Goal: Information Seeking & Learning: Find specific fact

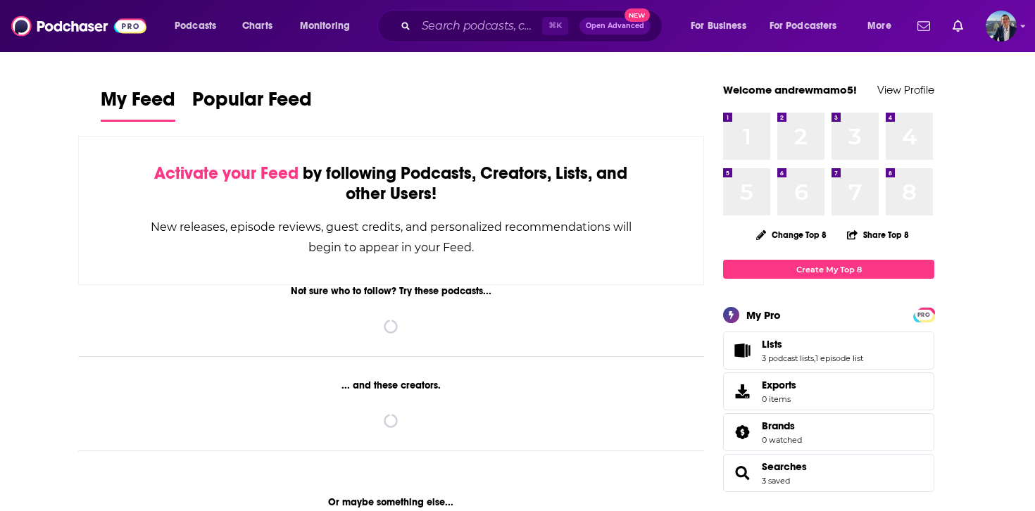
click at [465, 14] on div "⌘ K Open Advanced New" at bounding box center [519, 26] width 285 height 32
click at [465, 27] on input "Search podcasts, credits, & more..." at bounding box center [479, 26] width 126 height 23
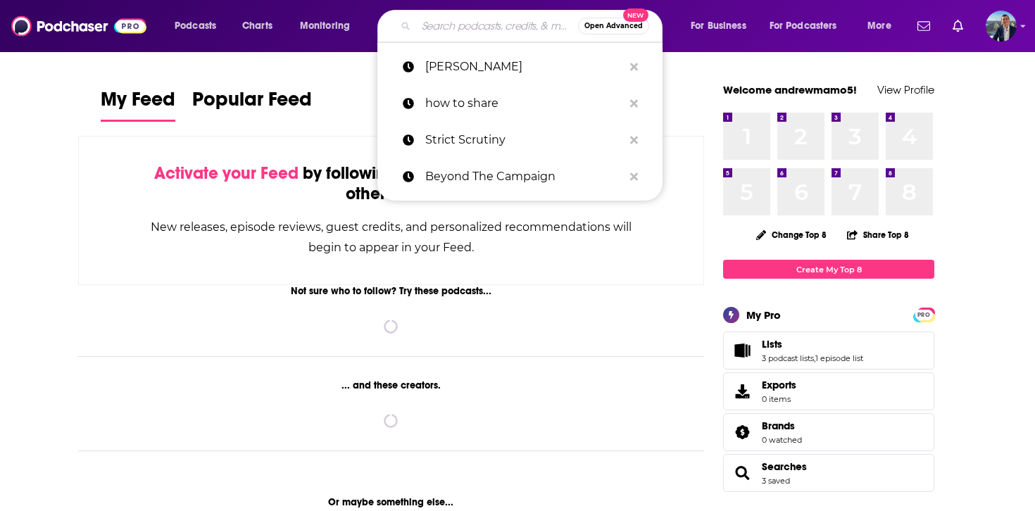
paste input "[DATE] | Rep. [PERSON_NAME] discusses threat from [GEOGRAPHIC_DATA]; CATL idles…"
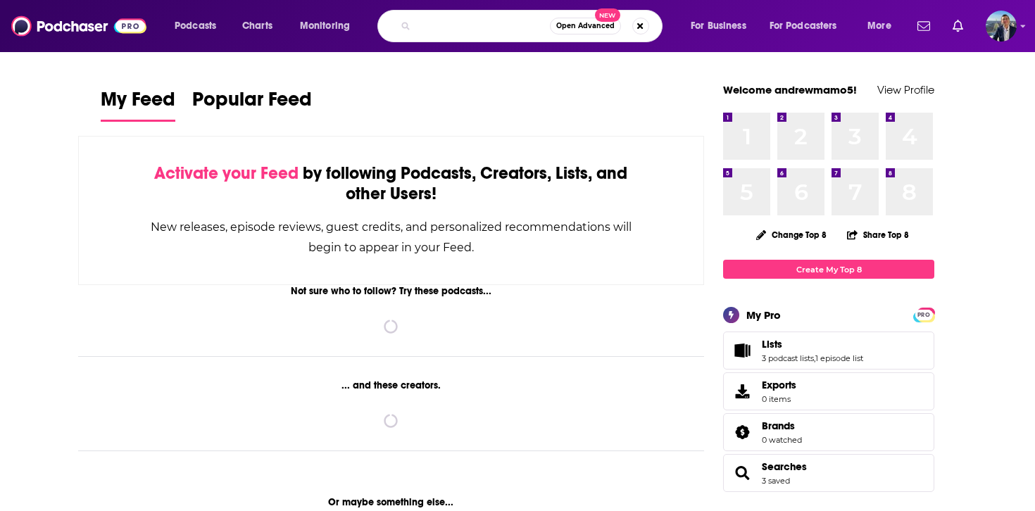
type input "[DATE] | Rep. [PERSON_NAME] discusses threat from [GEOGRAPHIC_DATA]; CATL idles…"
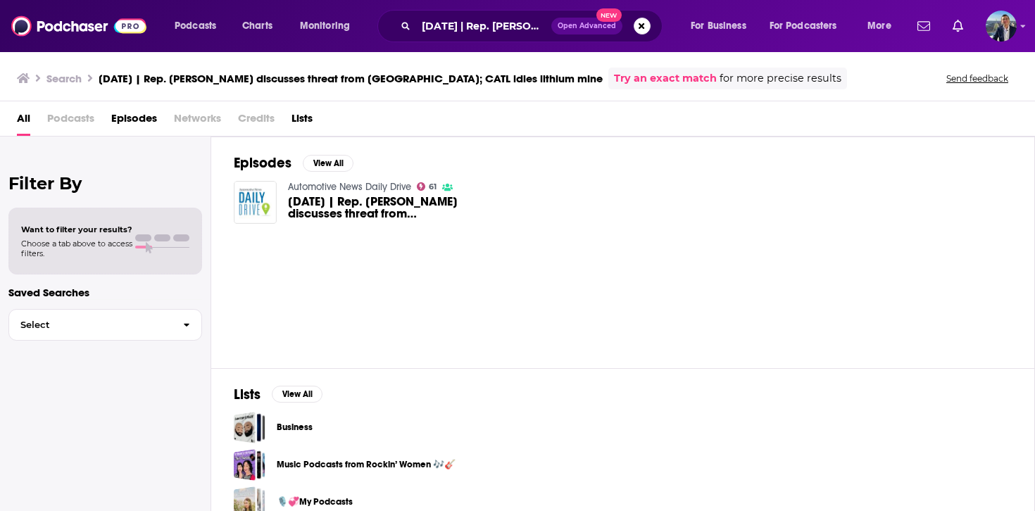
click at [403, 211] on span "[DATE] | Rep. [PERSON_NAME] discusses threat from [GEOGRAPHIC_DATA]; CATL idles…" at bounding box center [385, 208] width 194 height 24
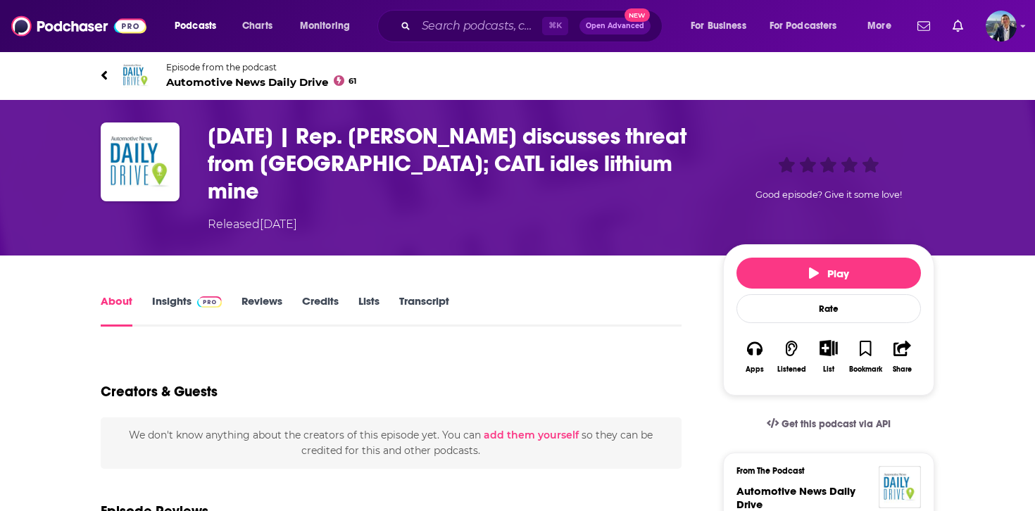
scroll to position [81, 0]
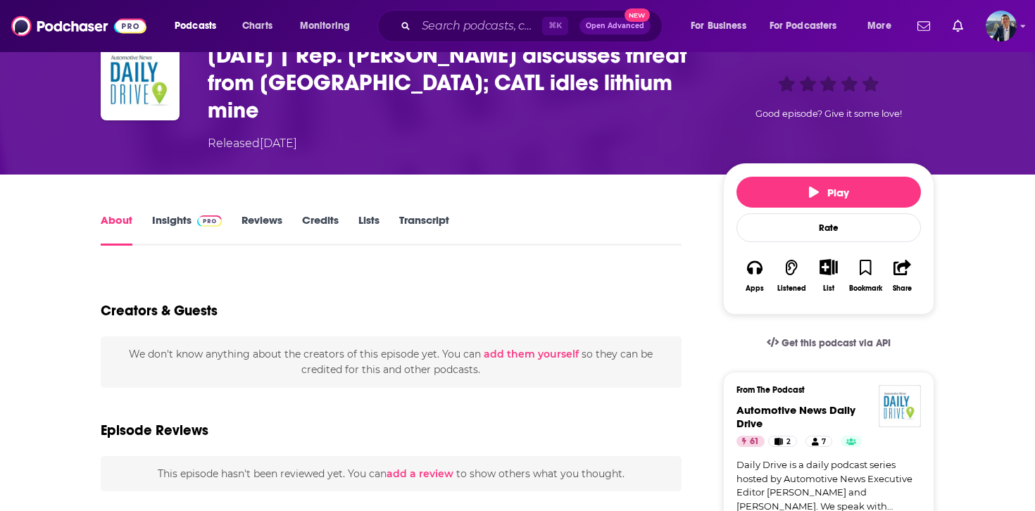
click at [413, 213] on link "Transcript" at bounding box center [424, 229] width 50 height 32
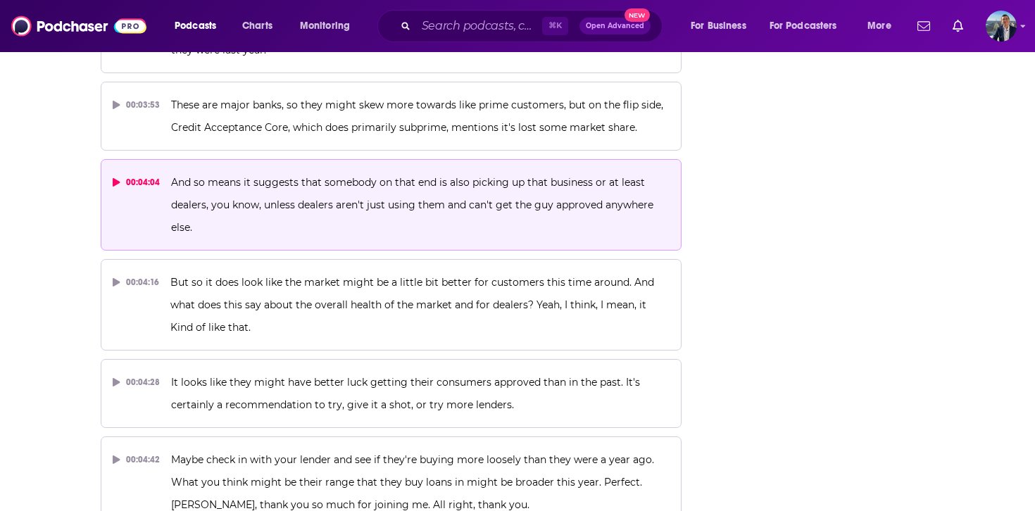
scroll to position [1723, 0]
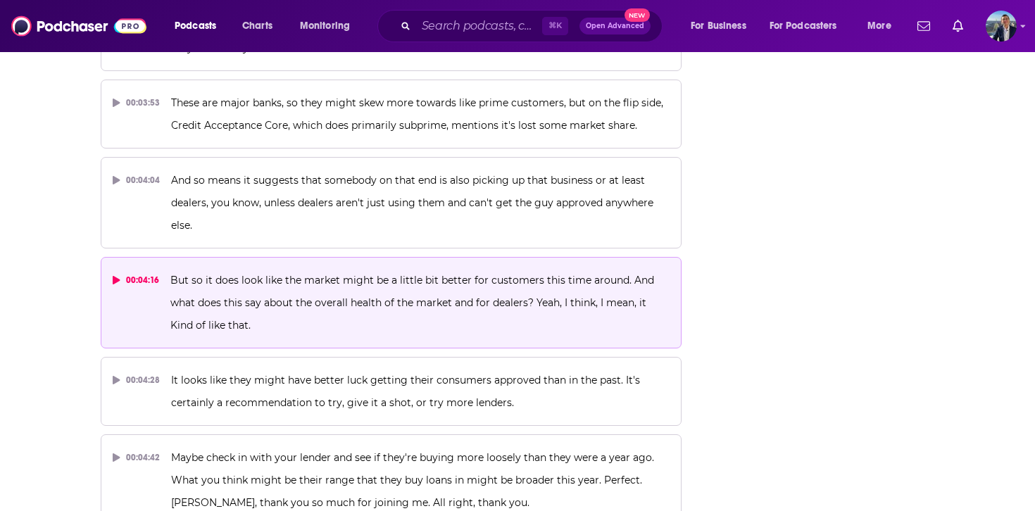
click at [371, 311] on button "00:04:16 But so it does look like the market might be a little bit better for c…" at bounding box center [391, 303] width 581 height 92
click at [376, 284] on p "But so it does look like the market might be a little bit better for customers …" at bounding box center [419, 303] width 499 height 68
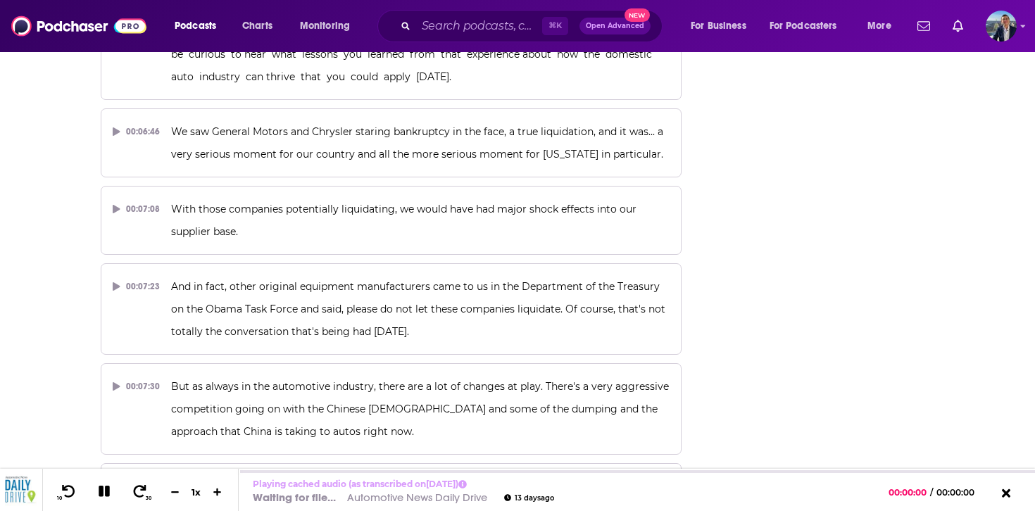
scroll to position [3285, 0]
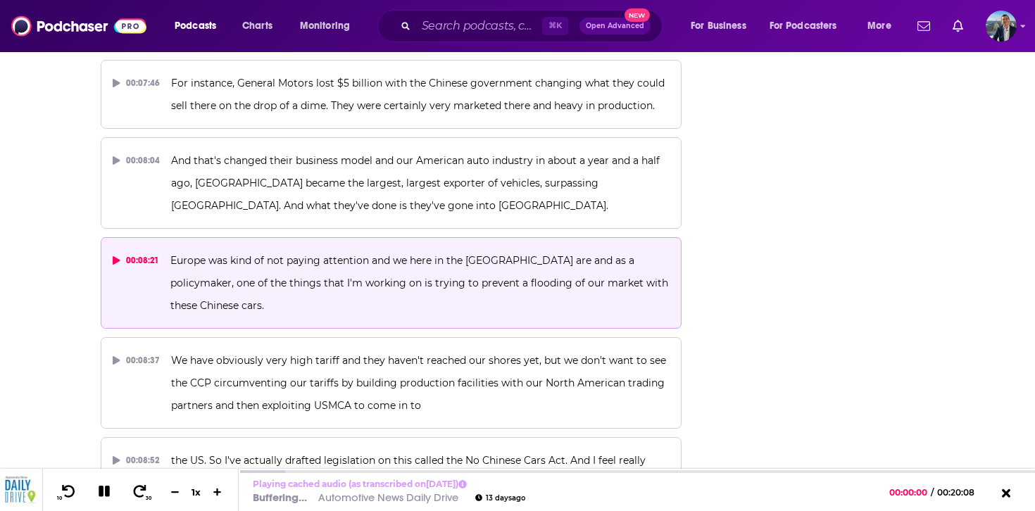
click at [378, 254] on span "Europe was kind of not paying attention and we here in the [GEOGRAPHIC_DATA] ar…" at bounding box center [420, 283] width 500 height 58
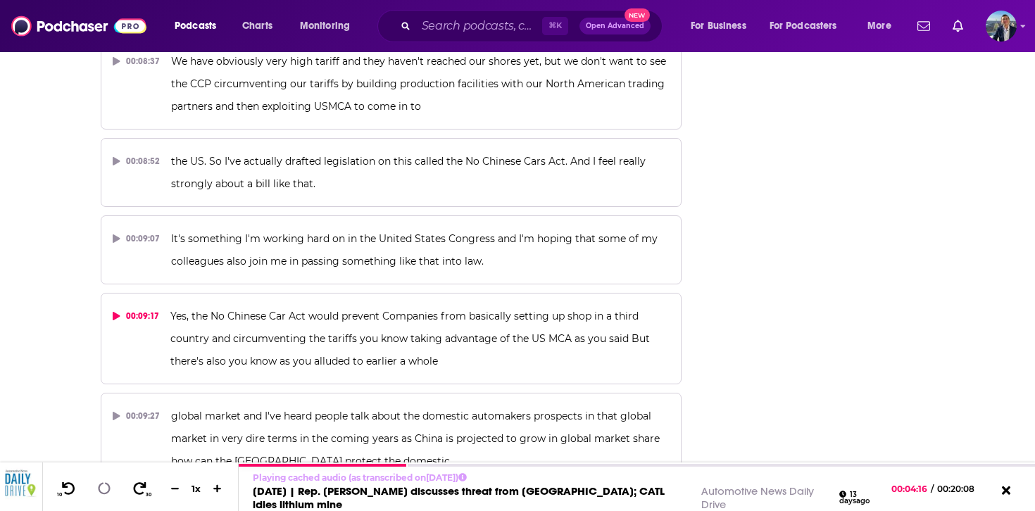
scroll to position [3898, 0]
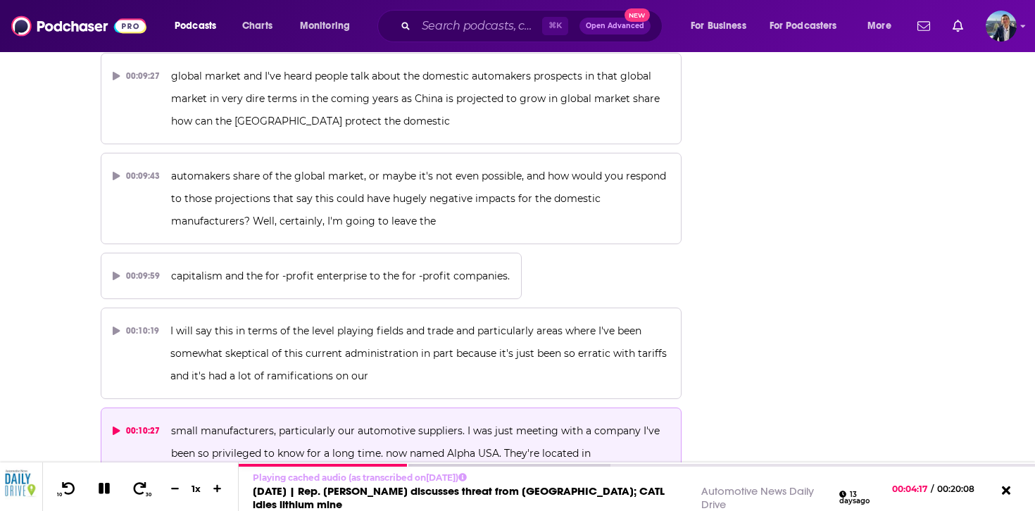
click at [323, 424] on span "small manufacturers, particularly our automotive suppliers. I was just meeting …" at bounding box center [416, 453] width 491 height 58
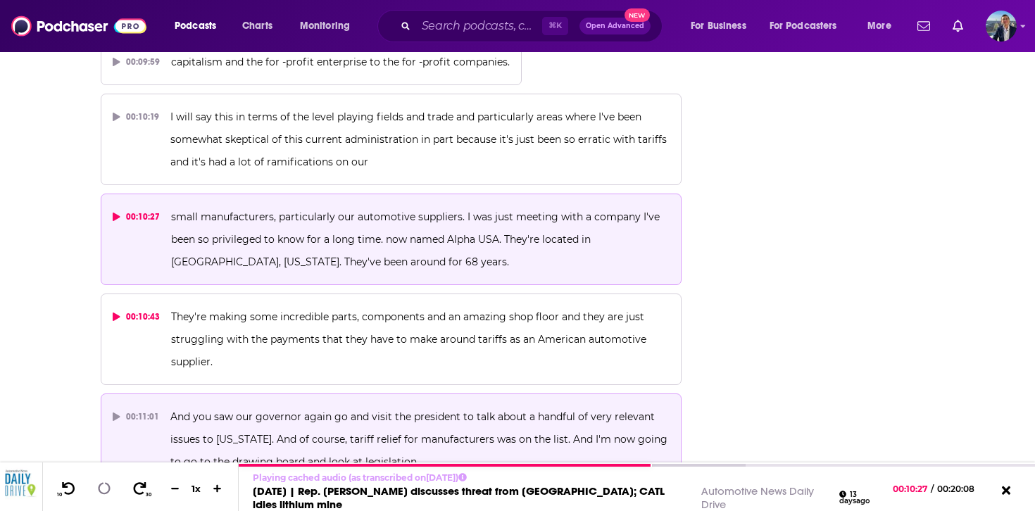
scroll to position [4221, 0]
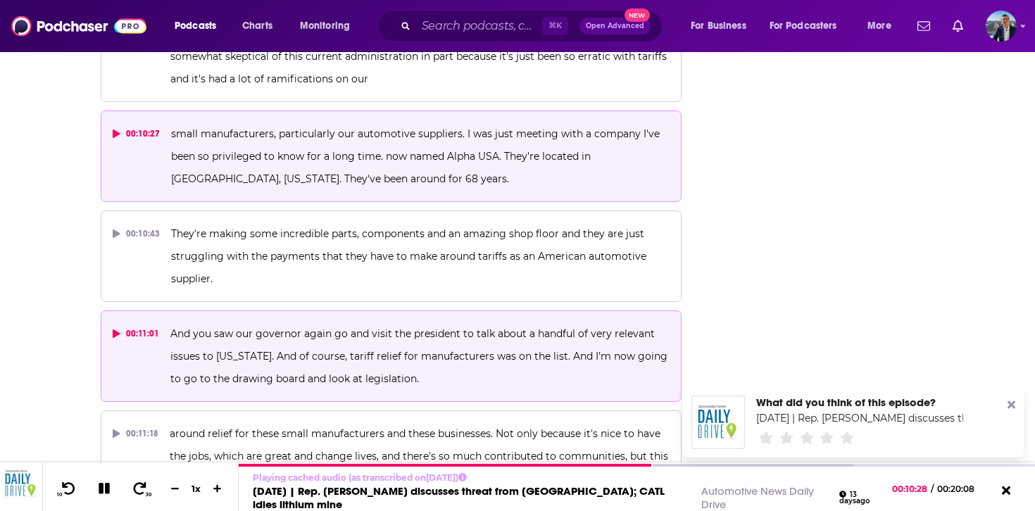
click at [331, 327] on span "And you saw our governor again go and visit the president to talk about a handf…" at bounding box center [420, 356] width 500 height 58
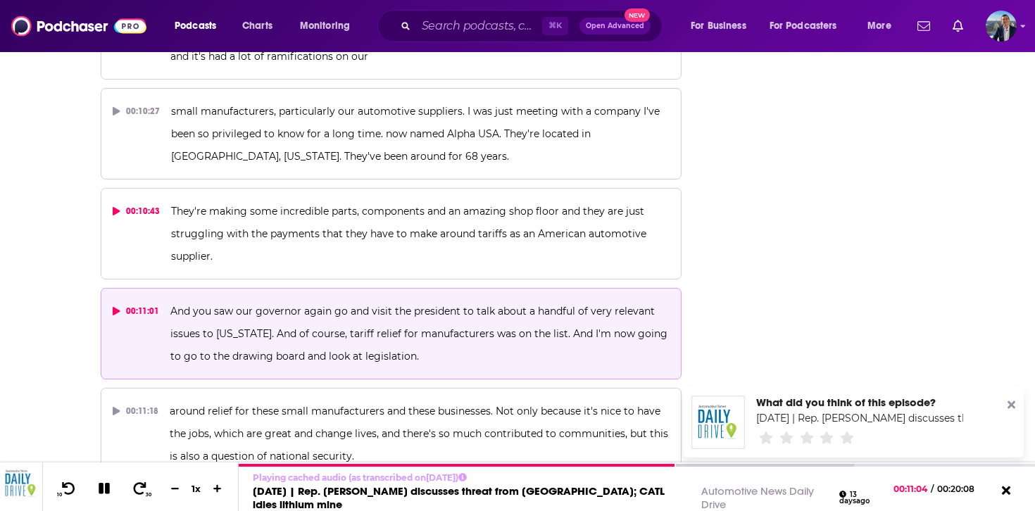
drag, startPoint x: 163, startPoint y: 82, endPoint x: 238, endPoint y: 154, distance: 103.6
click at [1008, 408] on icon at bounding box center [1011, 405] width 8 height 8
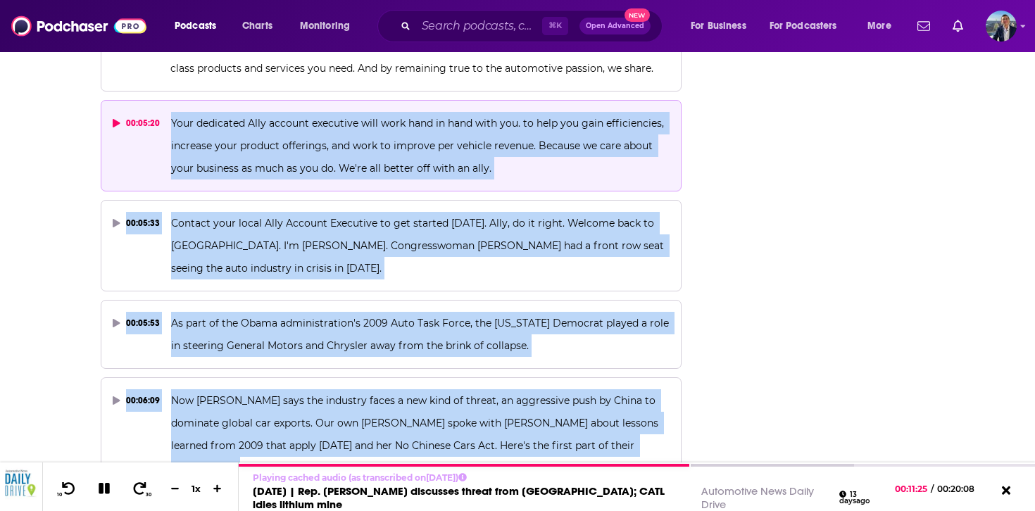
scroll to position [2297, 0]
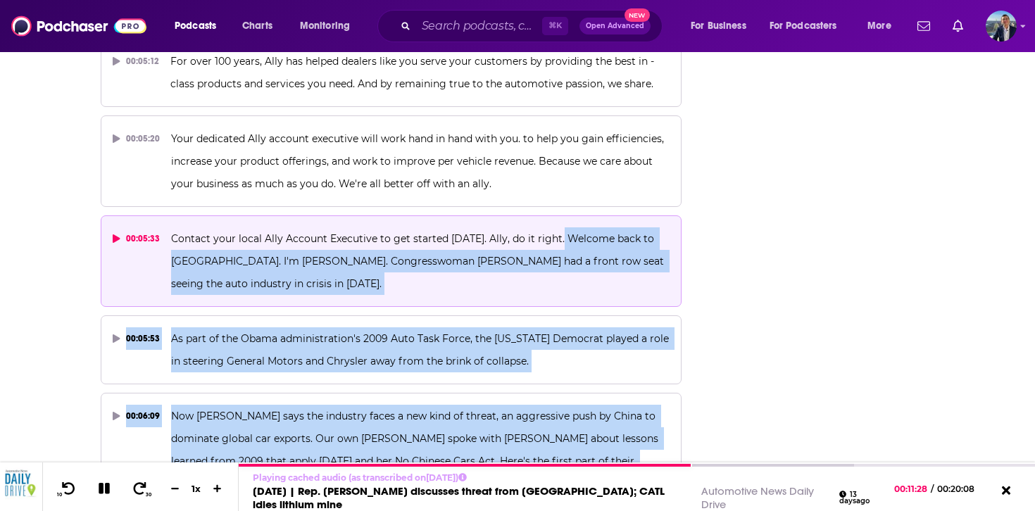
drag, startPoint x: 501, startPoint y: 461, endPoint x: 557, endPoint y: 203, distance: 263.6
copy div "Welcome back to Daily Drive. I'm [PERSON_NAME]. Congresswoman [PERSON_NAME] had…"
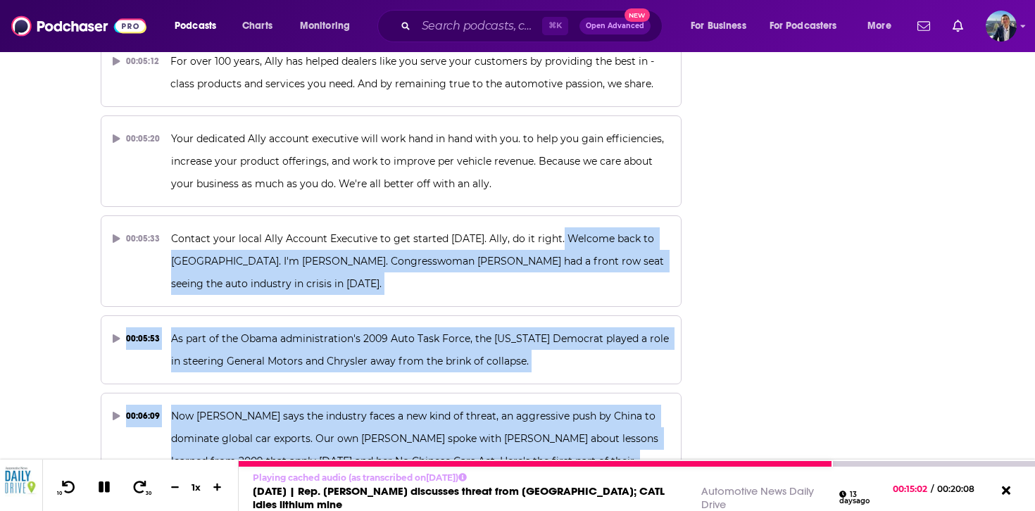
click at [98, 490] on icon at bounding box center [104, 486] width 17 height 14
